Goal: Find specific page/section: Locate a particular part of the current website

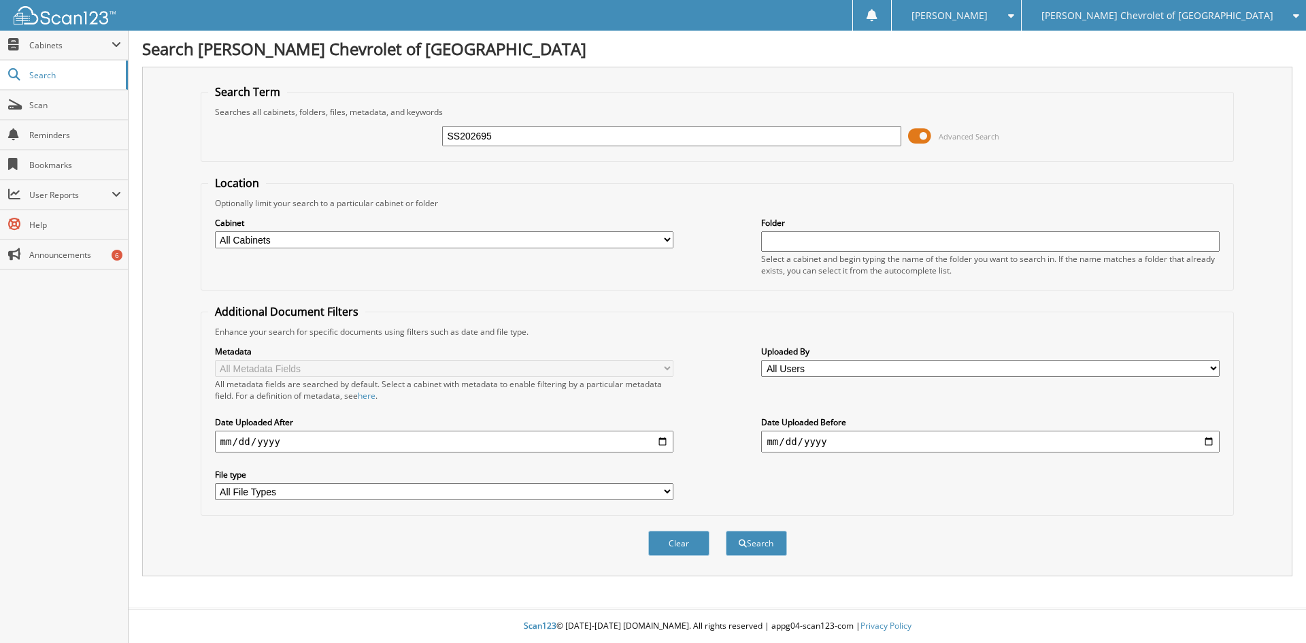
type input "SS202695"
click at [726, 531] on button "Search" at bounding box center [756, 543] width 61 height 25
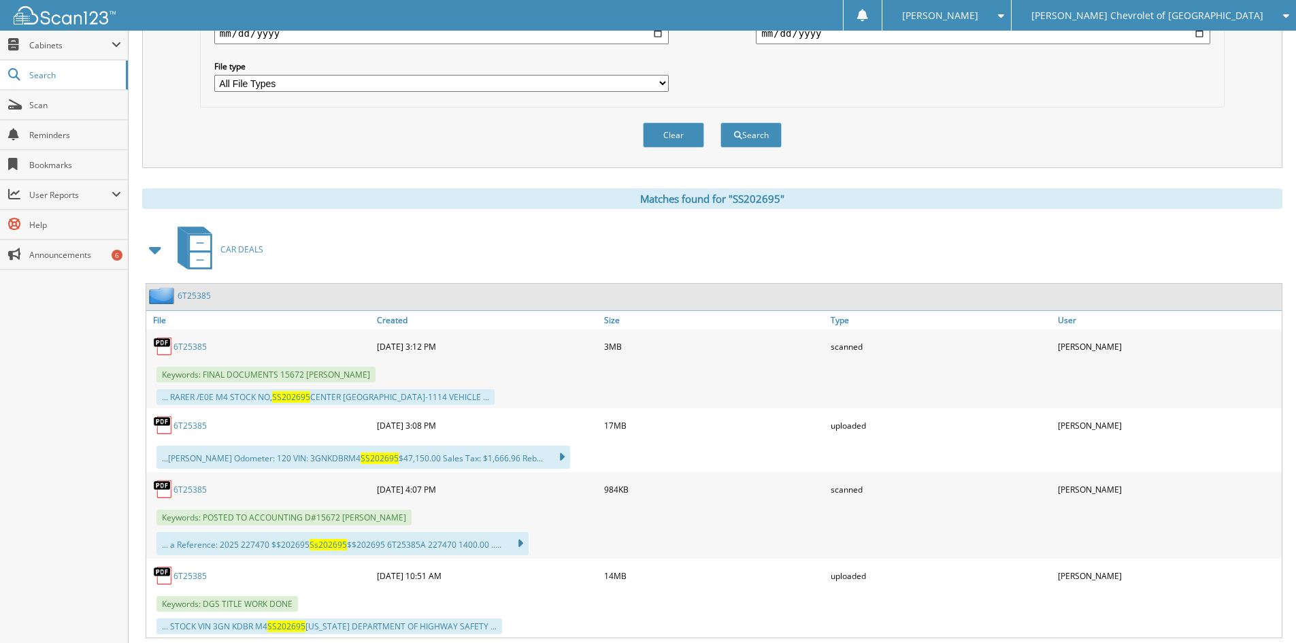
scroll to position [476, 0]
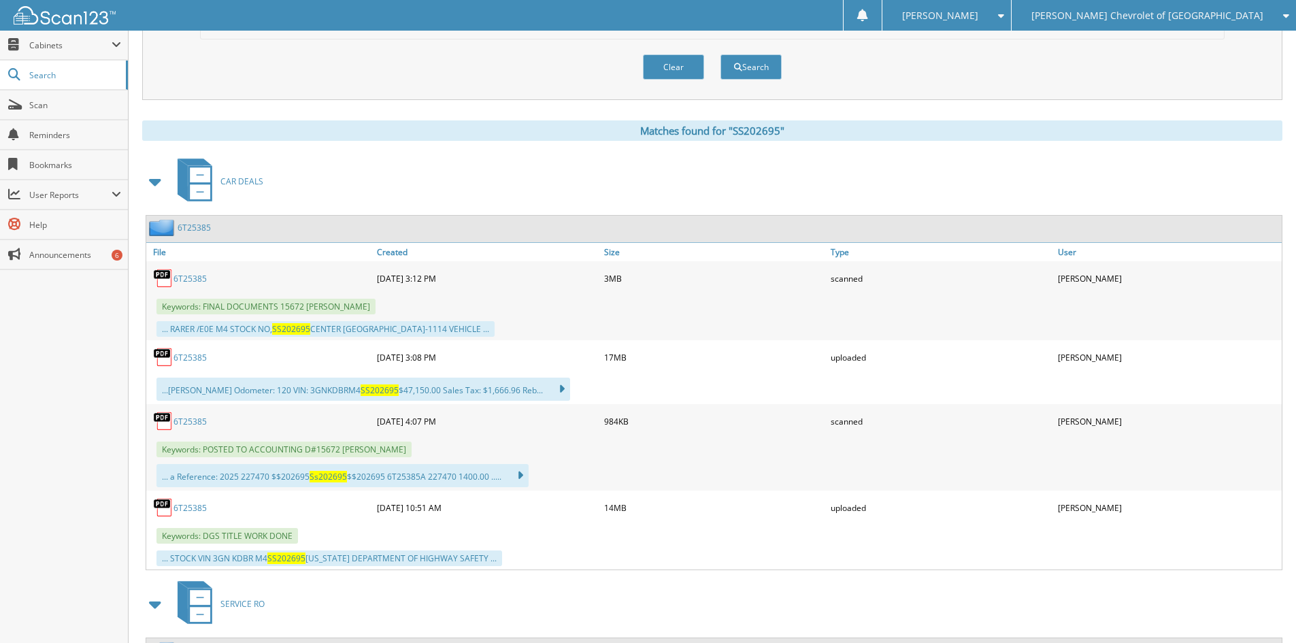
click at [181, 280] on link "6T25385" at bounding box center [189, 279] width 33 height 12
click at [1224, 16] on span "[PERSON_NAME] Chevrolet of [GEOGRAPHIC_DATA]" at bounding box center [1147, 16] width 232 height 8
click at [1004, 21] on div "[PERSON_NAME]" at bounding box center [946, 15] width 115 height 31
click at [1011, 63] on link "Logout" at bounding box center [946, 66] width 129 height 24
